Goal: Complete application form: Complete application form

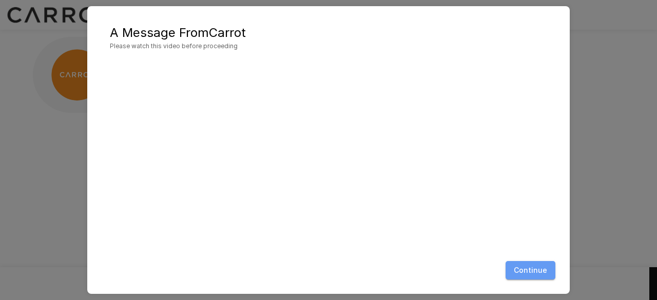
click at [543, 268] on button "Continue" at bounding box center [531, 270] width 50 height 19
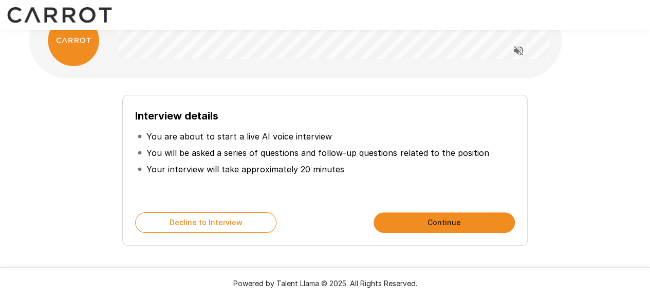
scroll to position [35, 0]
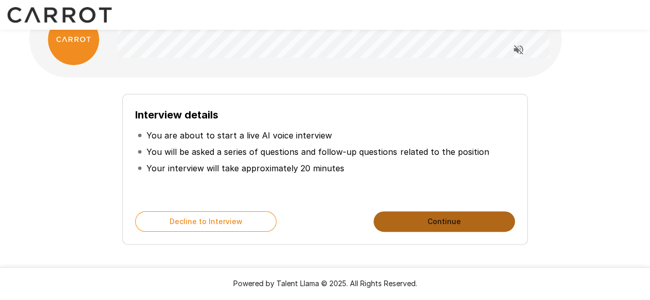
click at [450, 217] on button "Continue" at bounding box center [443, 222] width 141 height 21
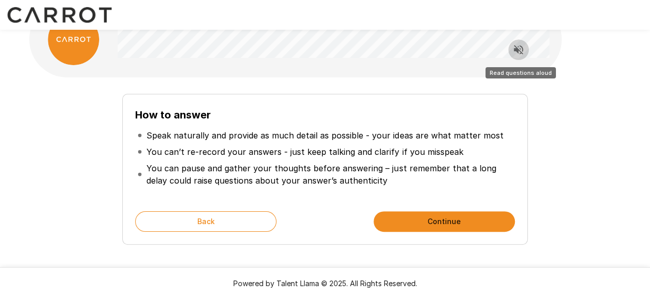
click at [522, 43] on button "Read questions aloud" at bounding box center [518, 50] width 21 height 21
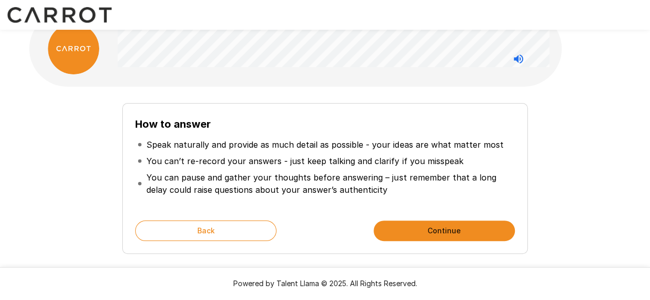
scroll to position [0, 0]
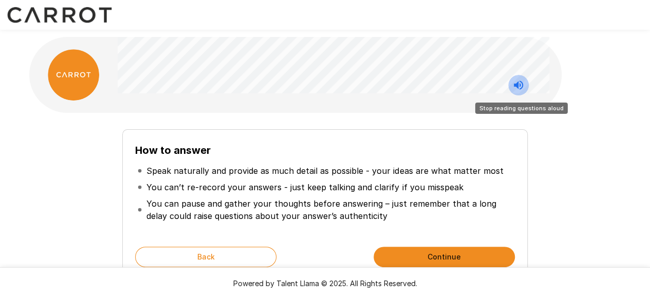
click at [519, 83] on icon "Stop reading questions aloud" at bounding box center [517, 85] width 9 height 9
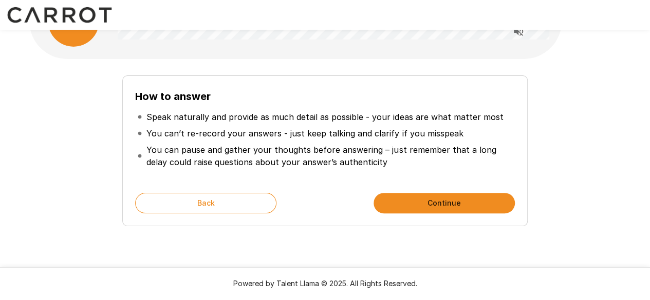
scroll to position [55, 0]
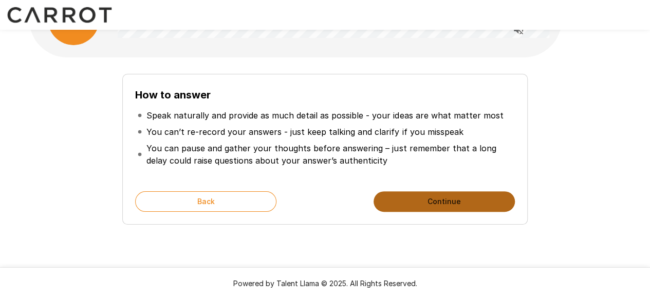
click at [455, 200] on button "Continue" at bounding box center [443, 202] width 141 height 21
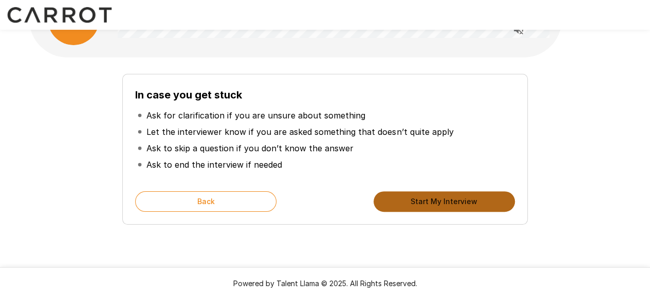
click at [455, 200] on button "Start My Interview" at bounding box center [443, 202] width 141 height 21
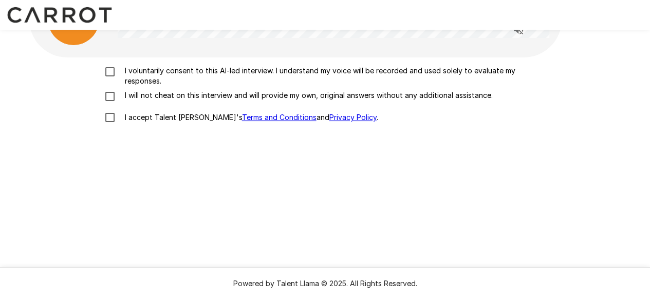
click at [300, 70] on p "I voluntarily consent to this AI-led interview. I understand my voice will be r…" at bounding box center [336, 76] width 430 height 21
click at [303, 93] on p "I will not cheat on this interview and will provide my own, original answers wi…" at bounding box center [307, 95] width 372 height 10
click at [143, 120] on p "I accept Talent Llama's Terms and Conditions and Privacy Policy ." at bounding box center [249, 117] width 257 height 10
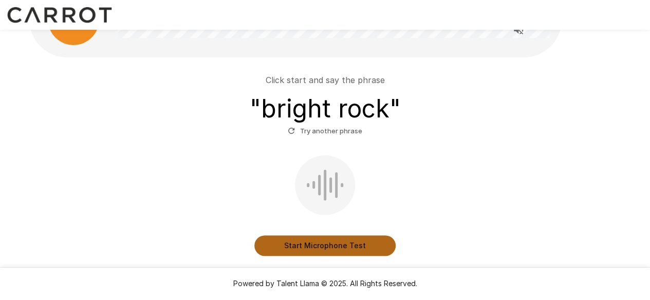
click at [282, 243] on button "Start Microphone Test" at bounding box center [324, 246] width 141 height 21
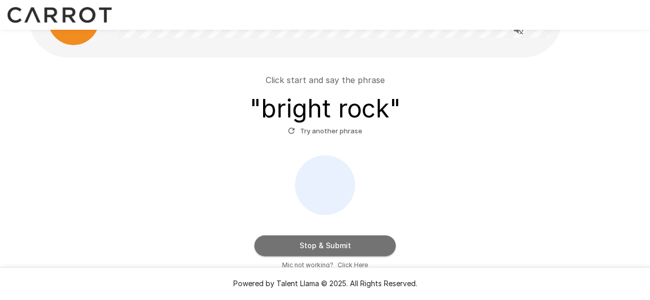
click at [282, 243] on button "Stop & Submit" at bounding box center [324, 246] width 141 height 21
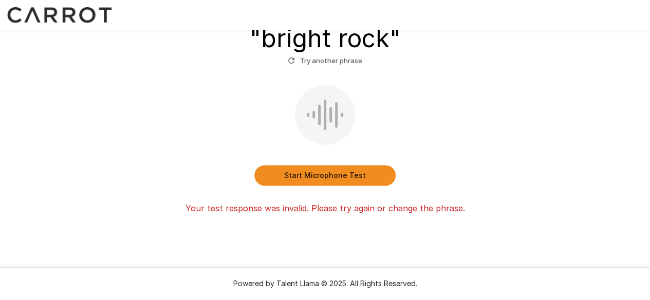
scroll to position [125, 0]
click at [275, 183] on button "Start Microphone Test" at bounding box center [324, 176] width 141 height 21
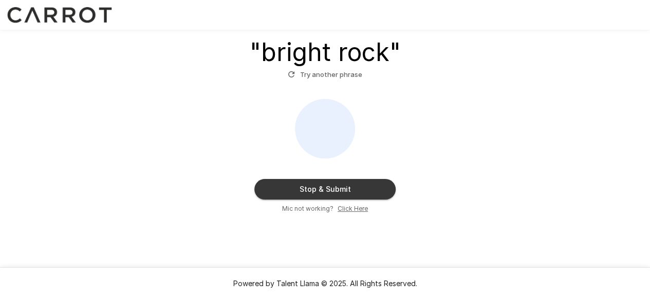
scroll to position [111, 0]
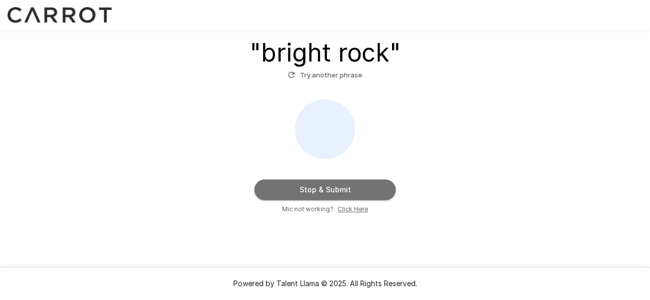
click at [275, 183] on button "Stop & Submit" at bounding box center [324, 190] width 141 height 21
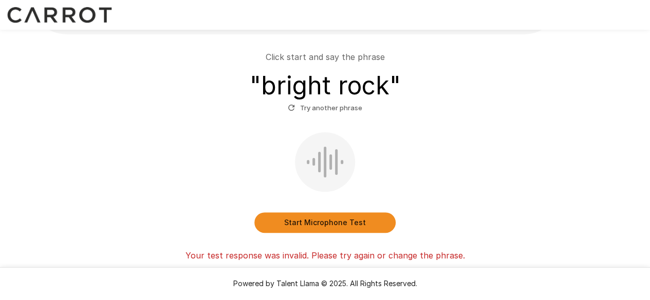
scroll to position [79, 0]
click at [285, 215] on button "Start Microphone Test" at bounding box center [324, 223] width 141 height 21
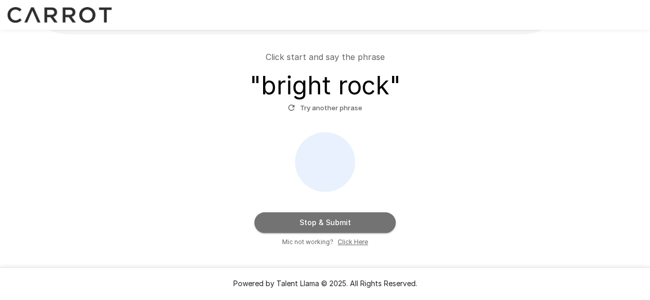
click at [285, 215] on button "Stop & Submit" at bounding box center [324, 223] width 141 height 21
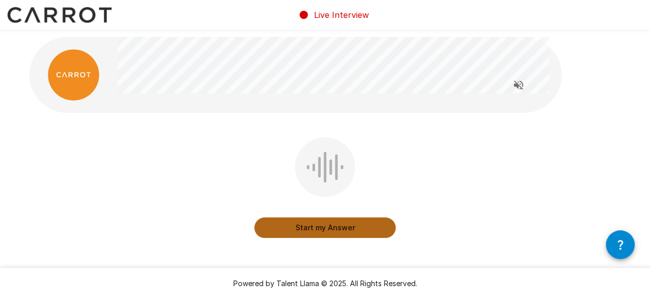
click at [302, 224] on button "Start my Answer" at bounding box center [324, 228] width 141 height 21
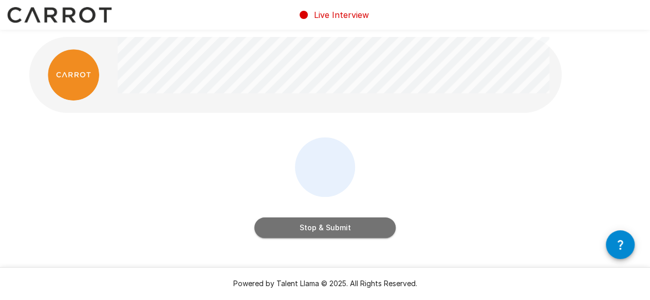
click at [302, 224] on button "Stop & Submit" at bounding box center [324, 228] width 141 height 21
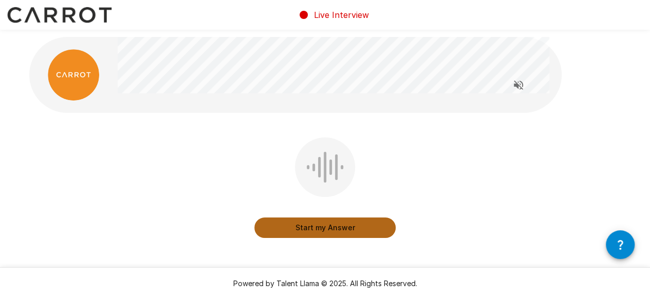
click at [339, 224] on button "Start my Answer" at bounding box center [324, 228] width 141 height 21
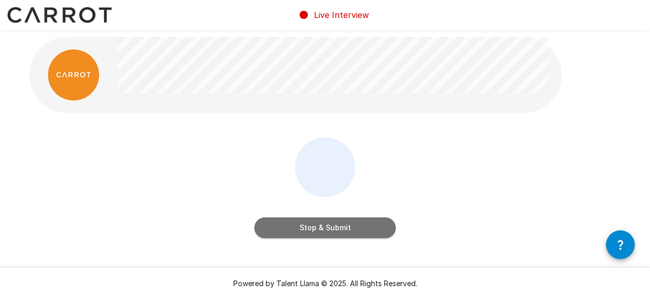
click at [339, 224] on button "Stop & Submit" at bounding box center [324, 228] width 141 height 21
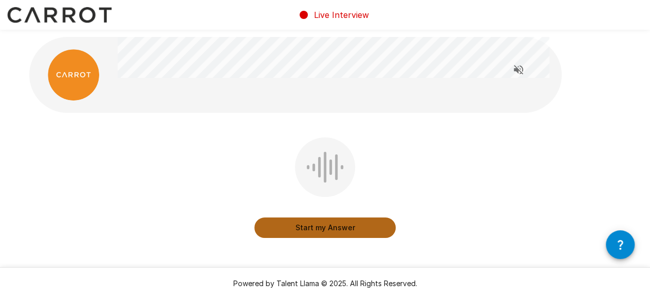
click at [339, 224] on button "Start my Answer" at bounding box center [324, 228] width 141 height 21
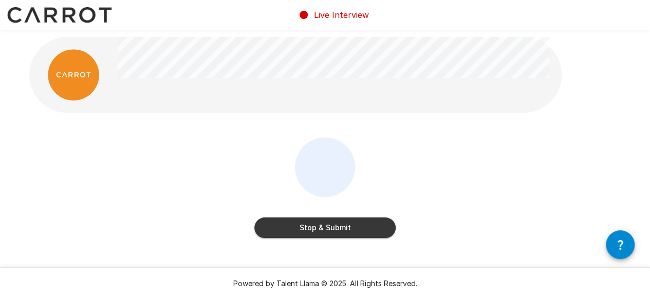
click at [339, 224] on button "Stop & Submit" at bounding box center [324, 228] width 141 height 21
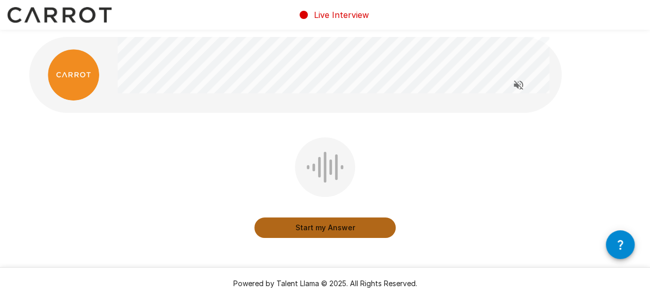
click at [339, 224] on button "Start my Answer" at bounding box center [324, 228] width 141 height 21
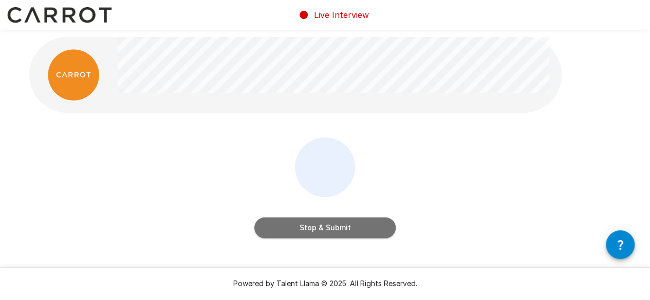
click at [339, 224] on button "Stop & Submit" at bounding box center [324, 228] width 141 height 21
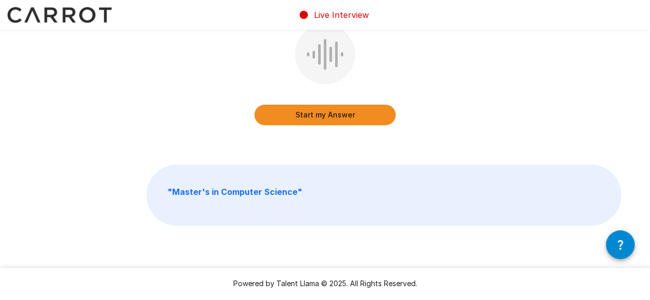
scroll to position [138, 0]
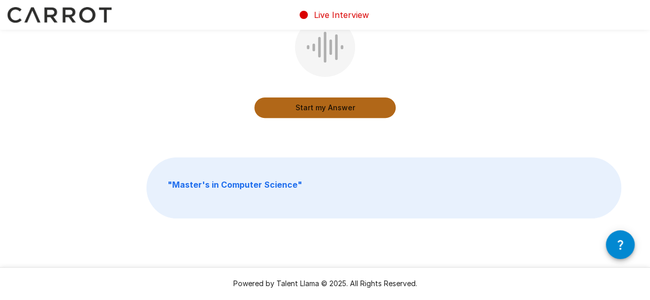
click at [300, 107] on button "Start my Answer" at bounding box center [324, 108] width 141 height 21
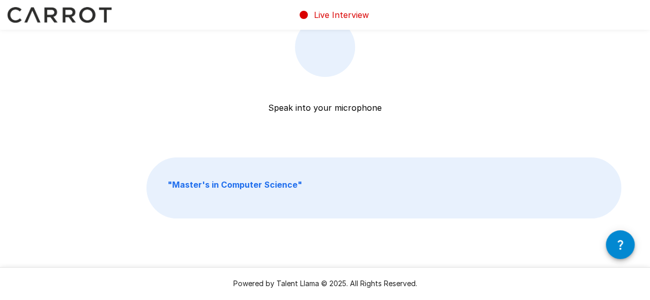
scroll to position [61, 0]
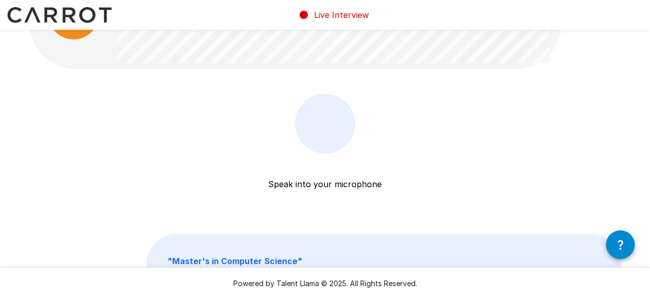
click at [308, 182] on p "Speak into your microphone" at bounding box center [324, 172] width 113 height 37
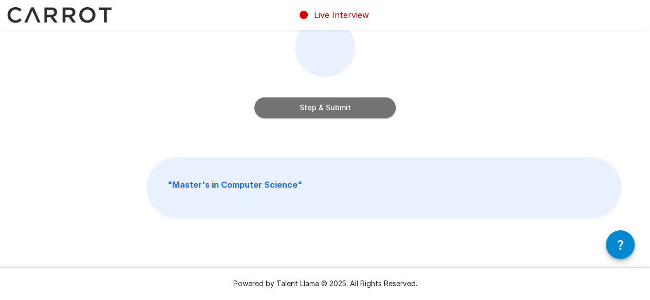
click at [322, 103] on button "Stop & Submit" at bounding box center [324, 108] width 141 height 21
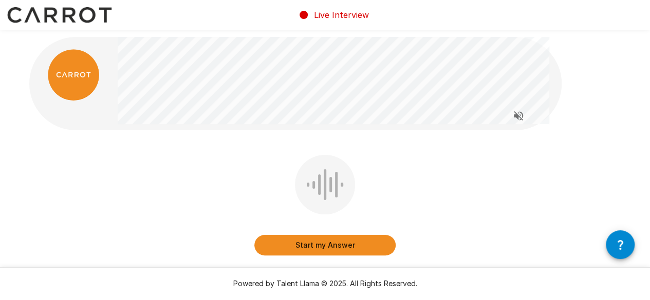
scroll to position [1, 0]
click at [570, 194] on div "Start my Answer" at bounding box center [325, 213] width 592 height 116
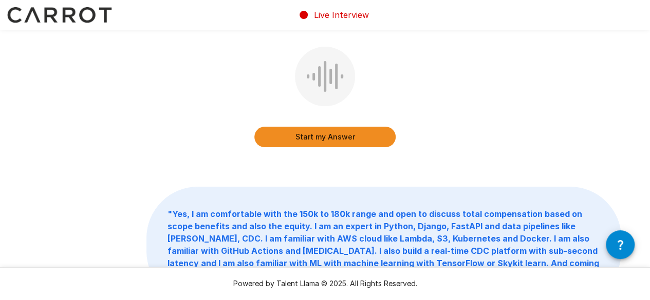
scroll to position [109, 0]
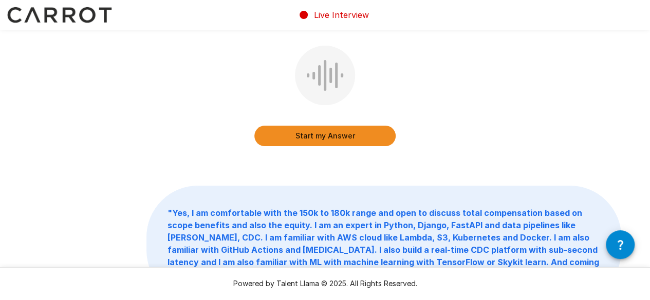
click at [357, 143] on button "Start my Answer" at bounding box center [324, 136] width 141 height 21
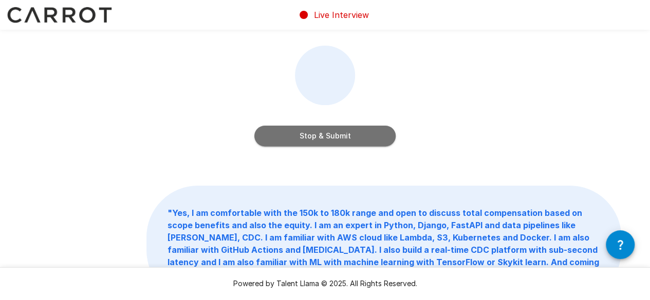
click at [355, 132] on button "Stop & Submit" at bounding box center [324, 136] width 141 height 21
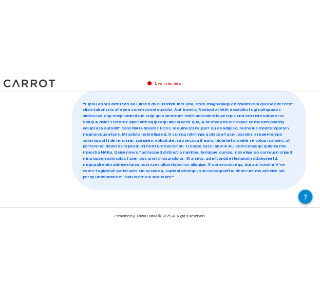
scroll to position [0, 0]
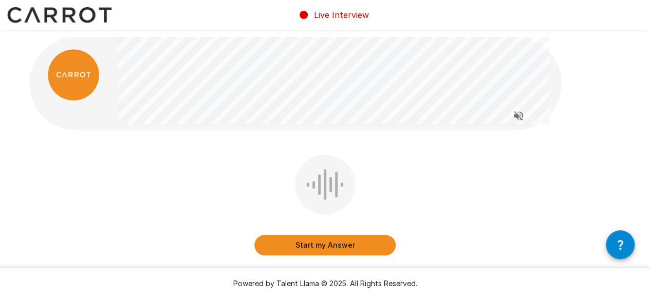
click at [502, 144] on div "Start my Answer " "" at bounding box center [325, 290] width 616 height 580
click at [406, 197] on div "Start my Answer" at bounding box center [325, 213] width 592 height 116
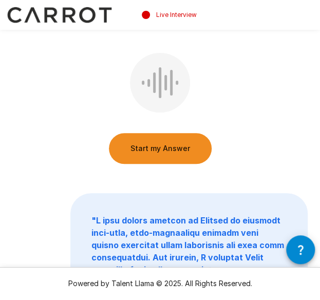
scroll to position [182, 0]
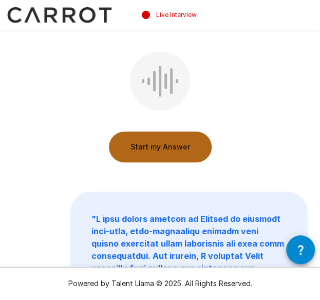
click at [155, 150] on button "Start my Answer" at bounding box center [160, 146] width 103 height 31
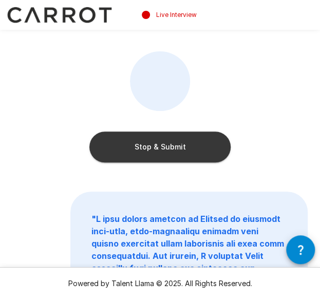
click at [155, 150] on button "Stop & Submit" at bounding box center [159, 146] width 141 height 31
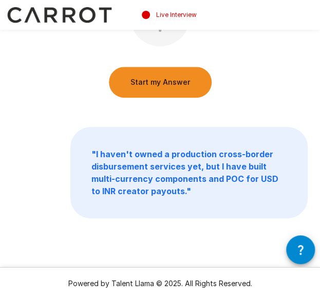
scroll to position [0, 0]
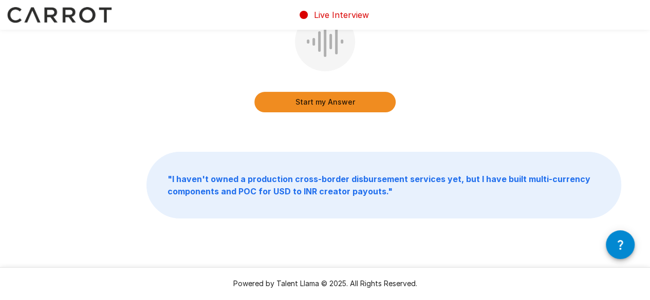
scroll to position [127, 0]
click at [269, 202] on p "" I haven't owned a production cross-border disbursement services yet, but I ha…" at bounding box center [383, 186] width 473 height 66
